Goal: Connect with others: Connect with others

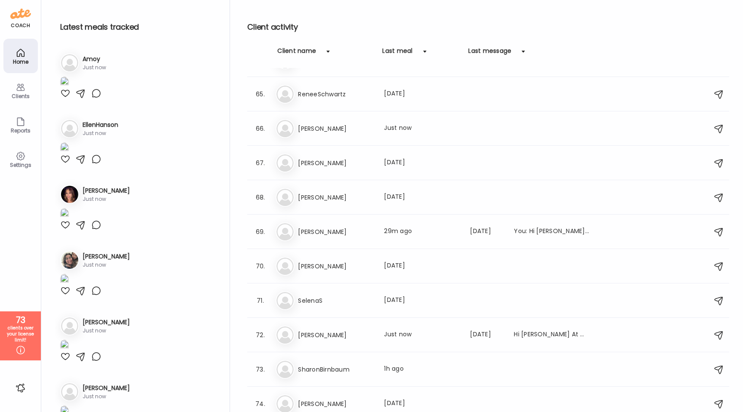
scroll to position [2508, 0]
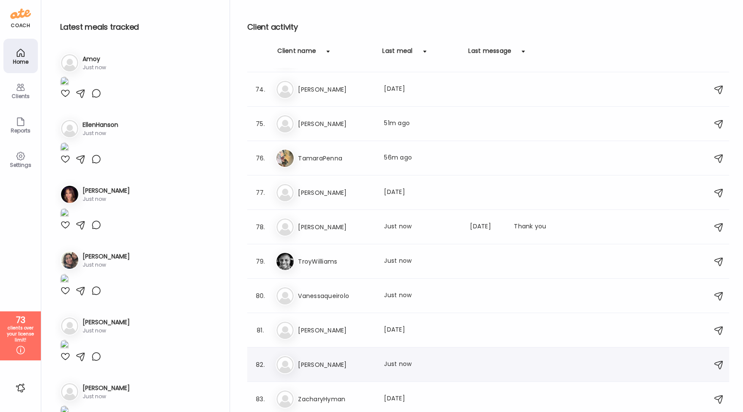
click at [343, 360] on h3 "[PERSON_NAME]" at bounding box center [336, 365] width 76 height 10
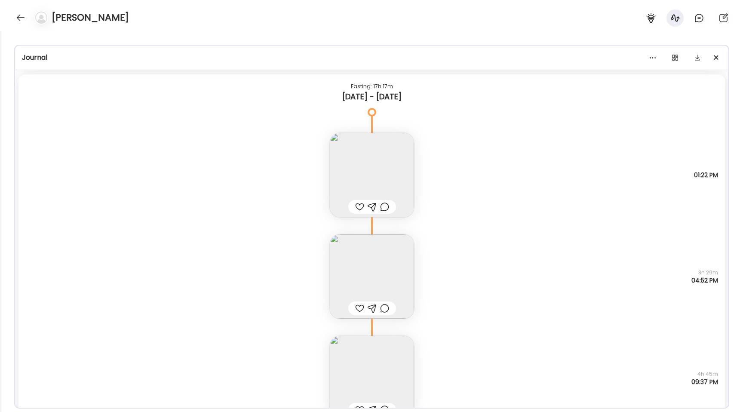
scroll to position [5766, 0]
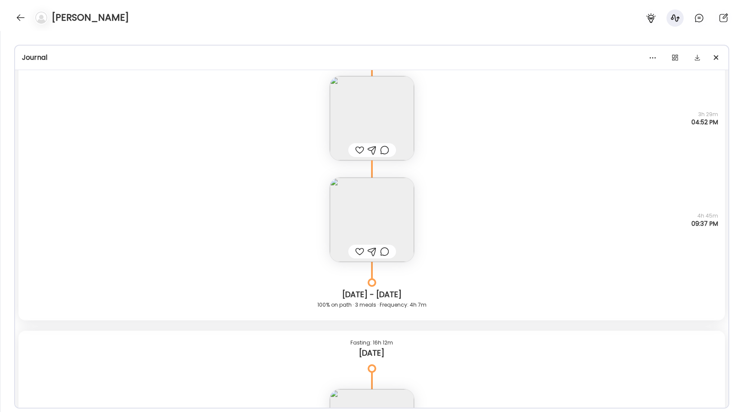
click at [351, 124] on img at bounding box center [372, 118] width 84 height 84
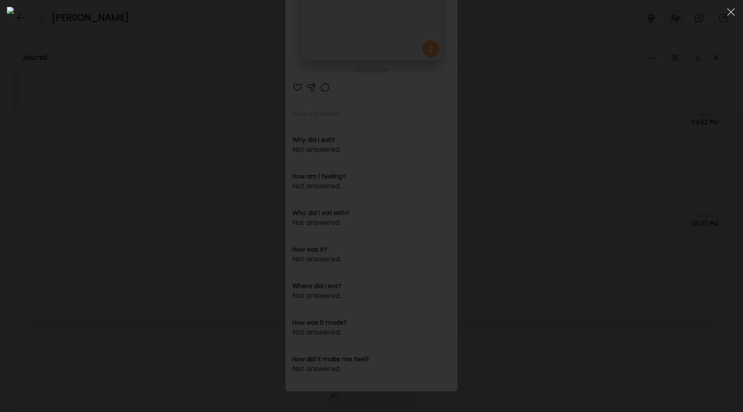
click at [106, 126] on div at bounding box center [372, 206] width 730 height 398
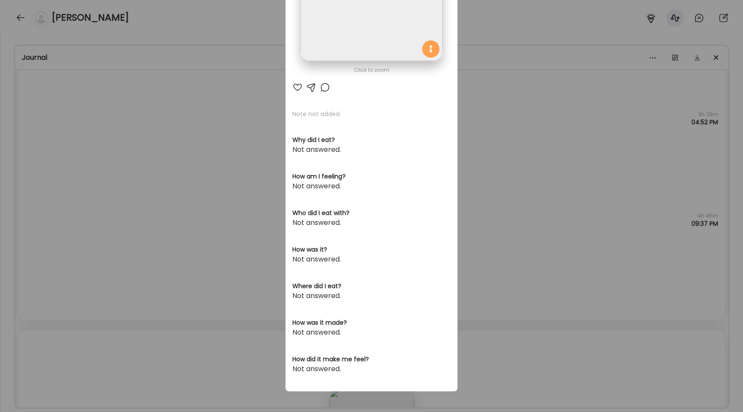
click at [217, 239] on div "Ate Coach Dashboard Wahoo! It’s official Take a moment to set up your Coach Pro…" at bounding box center [371, 206] width 743 height 412
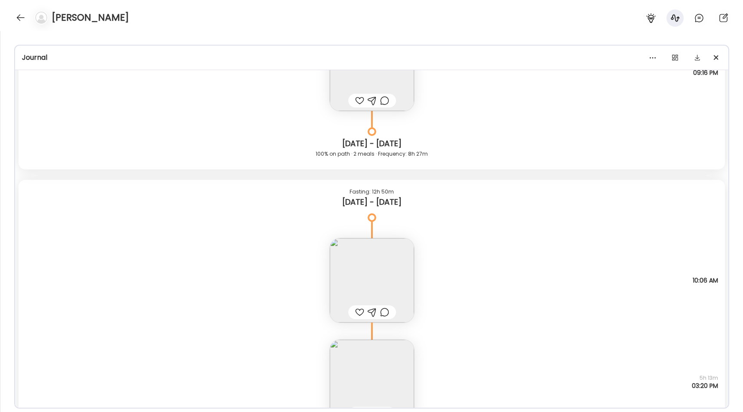
scroll to position [3288, 0]
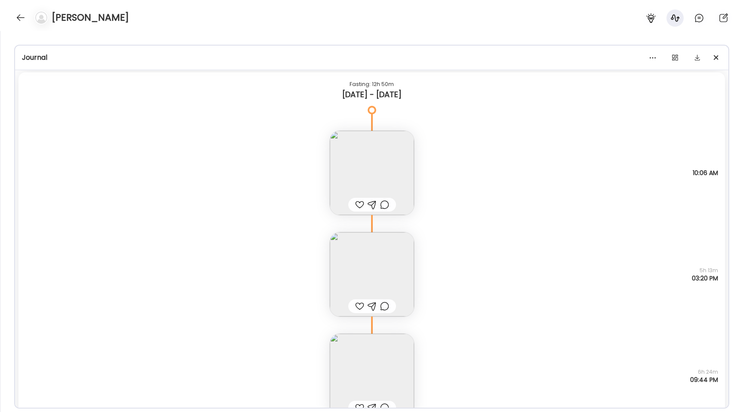
click at [358, 166] on img at bounding box center [372, 173] width 84 height 84
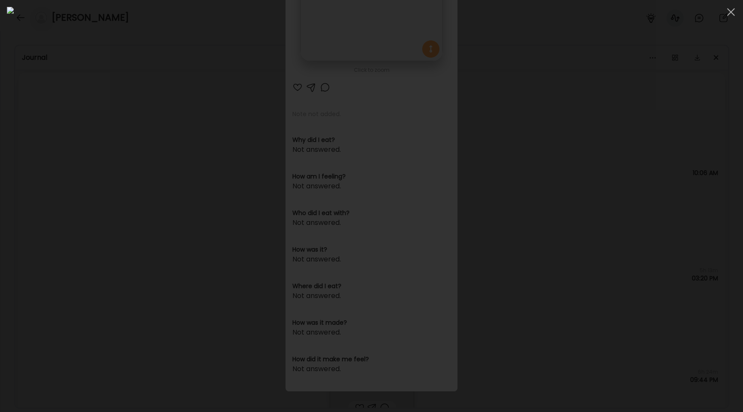
click at [149, 139] on div at bounding box center [372, 206] width 730 height 398
click at [149, 139] on div "Ate Coach Dashboard Wahoo! It’s official Take a moment to set up your Coach Pro…" at bounding box center [371, 206] width 743 height 412
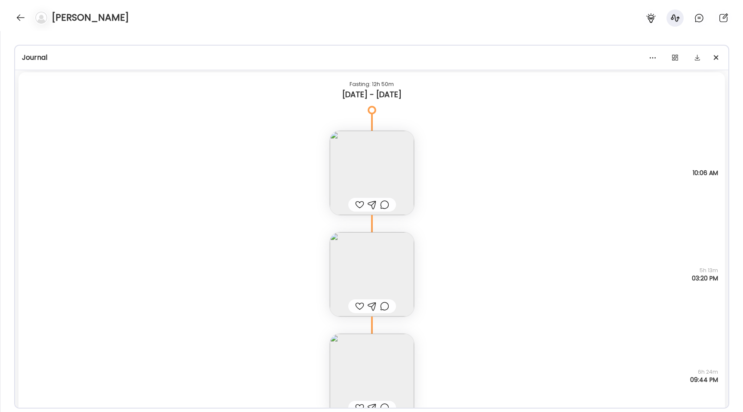
click at [374, 264] on img at bounding box center [372, 274] width 84 height 84
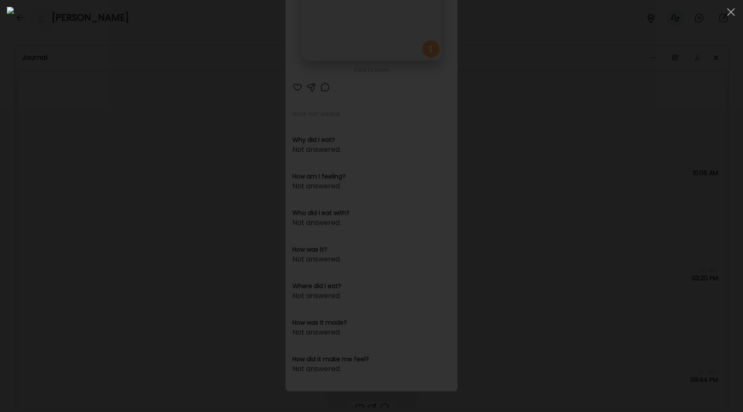
click at [96, 179] on div at bounding box center [372, 206] width 730 height 398
click at [96, 179] on div "Ate Coach Dashboard Wahoo! It’s official Take a moment to set up your Coach Pro…" at bounding box center [371, 206] width 743 height 412
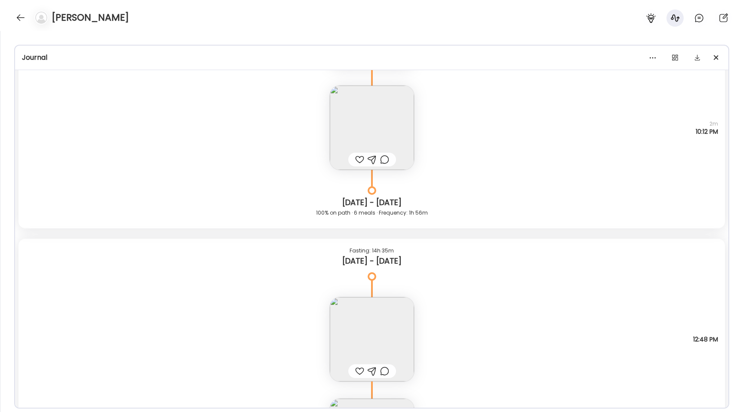
scroll to position [2782, 0]
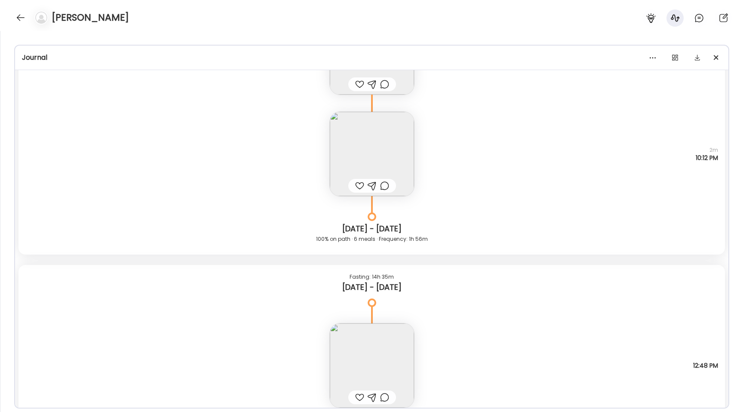
click at [393, 362] on img at bounding box center [372, 366] width 84 height 84
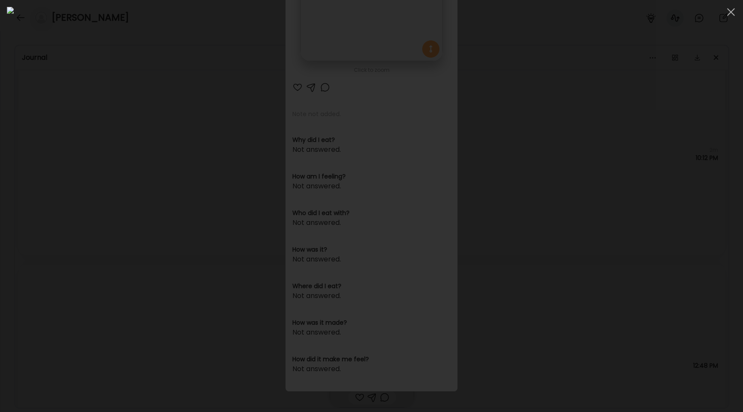
click at [117, 121] on div at bounding box center [372, 206] width 730 height 398
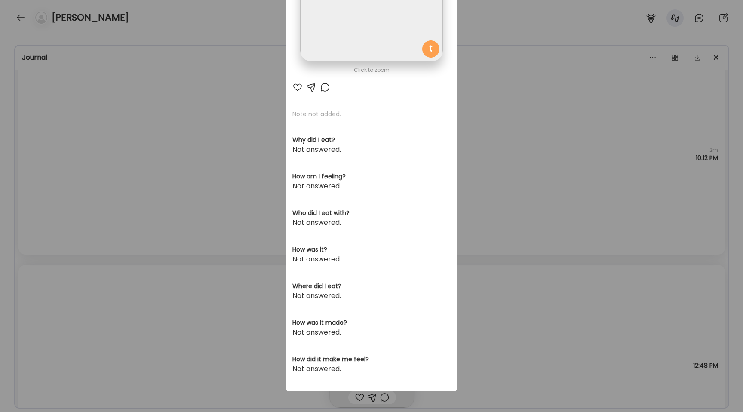
click at [117, 121] on div "Ate Coach Dashboard Wahoo! It’s official Take a moment to set up your Coach Pro…" at bounding box center [371, 206] width 743 height 412
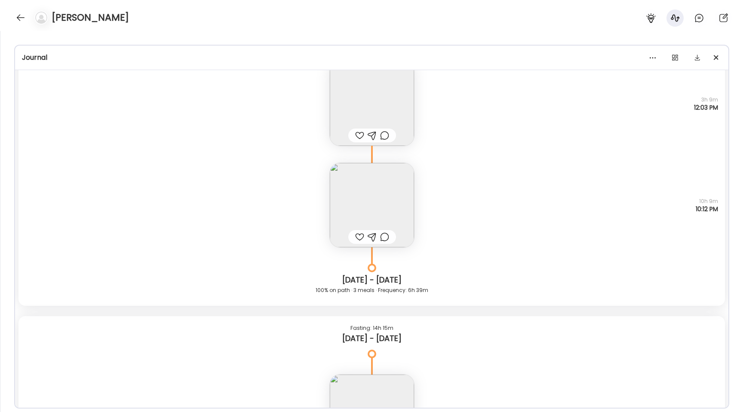
scroll to position [1970, 0]
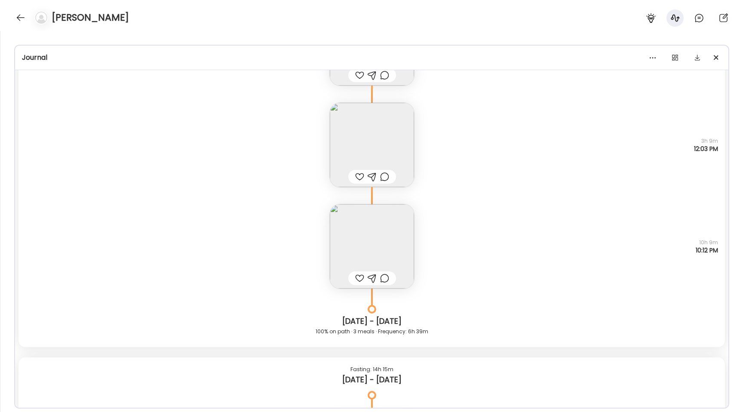
click at [15, 23] on div "[PERSON_NAME]" at bounding box center [371, 15] width 743 height 31
click at [22, 20] on div at bounding box center [21, 18] width 14 height 14
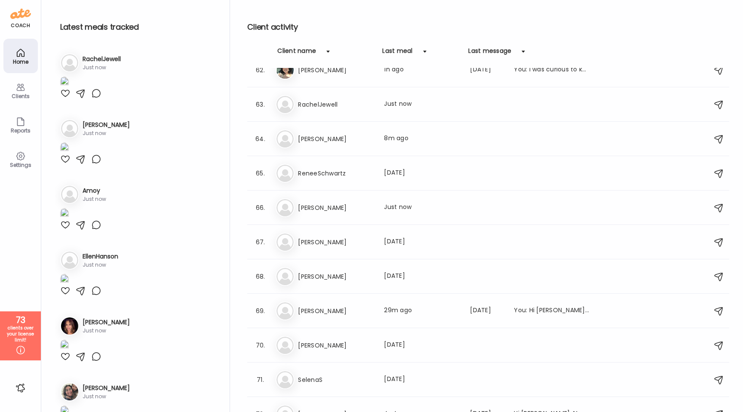
scroll to position [2086, 0]
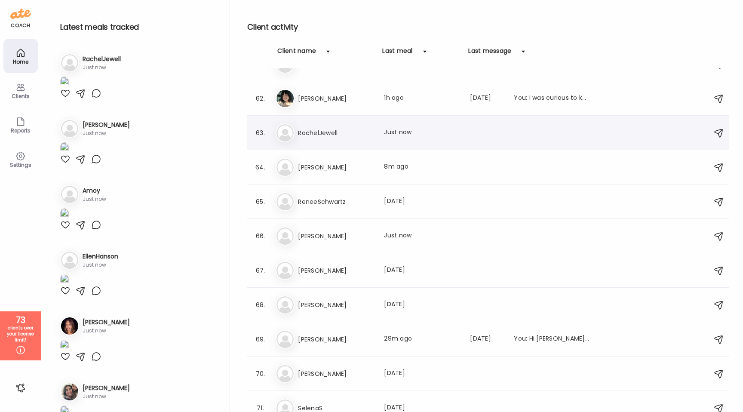
click at [345, 132] on h3 "RachelJewell" at bounding box center [336, 133] width 76 height 10
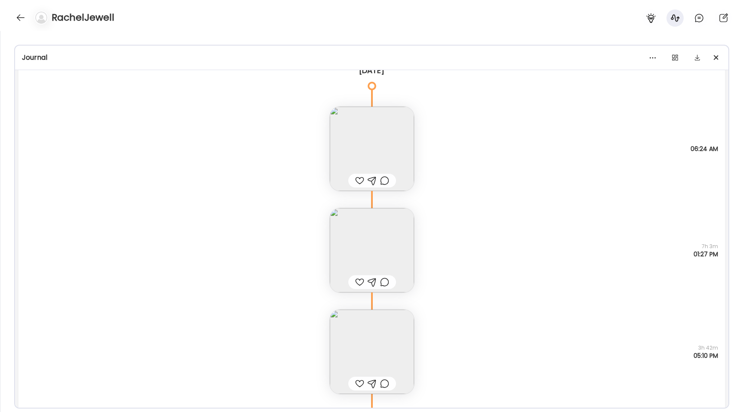
scroll to position [14936, 0]
